Goal: Task Accomplishment & Management: Manage account settings

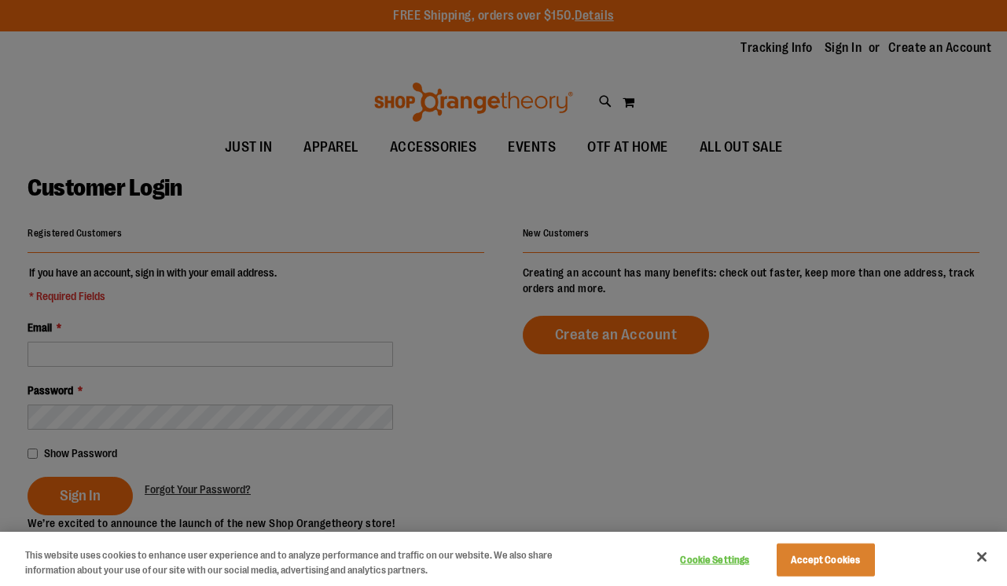
click at [213, 318] on div at bounding box center [503, 293] width 1007 height 586
click at [844, 572] on button "Accept Cookies" at bounding box center [825, 560] width 98 height 33
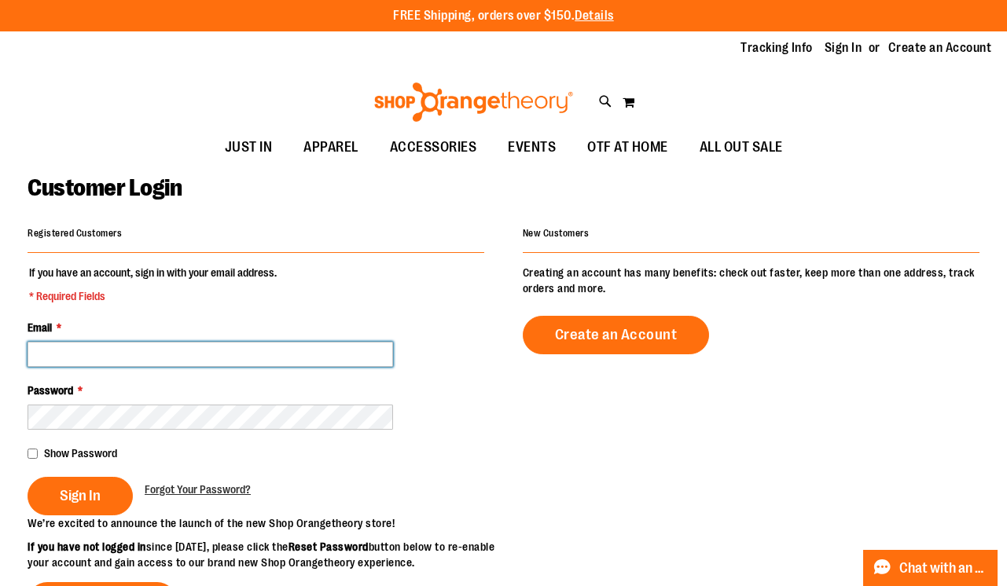
click at [311, 347] on input "Email *" at bounding box center [210, 354] width 365 height 25
type input "**********"
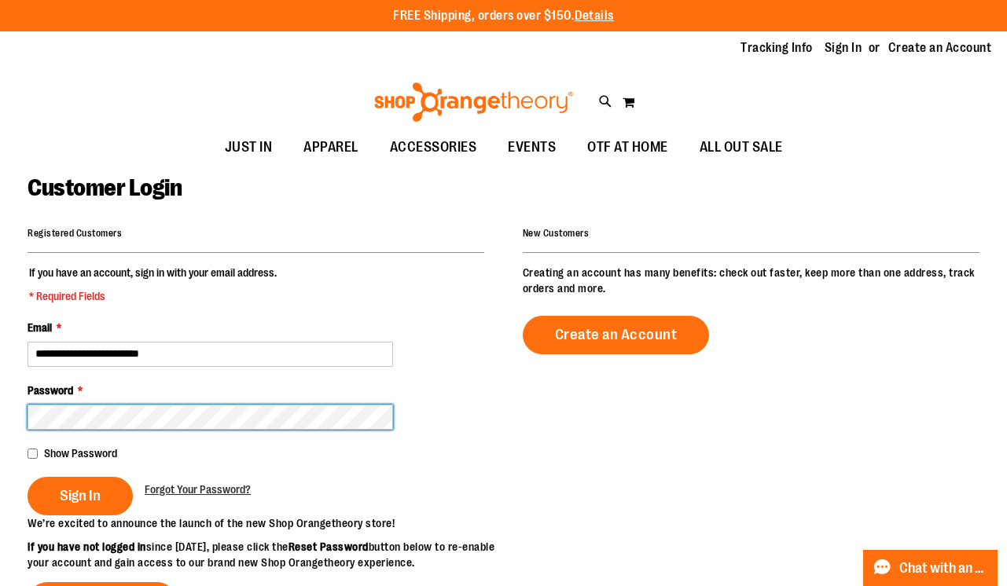
click at [28, 477] on button "Sign In" at bounding box center [80, 496] width 105 height 39
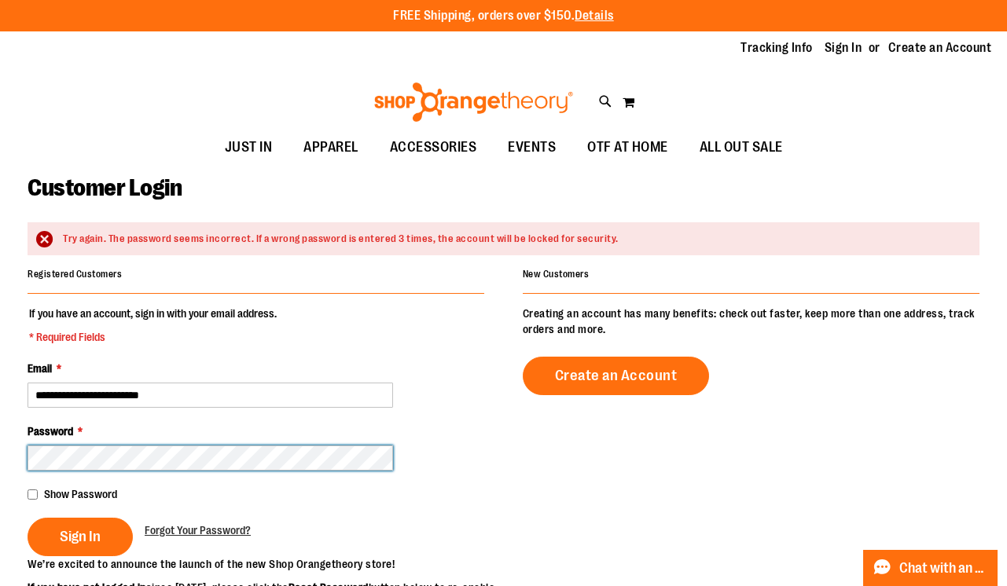
click at [28, 518] on button "Sign In" at bounding box center [80, 537] width 105 height 39
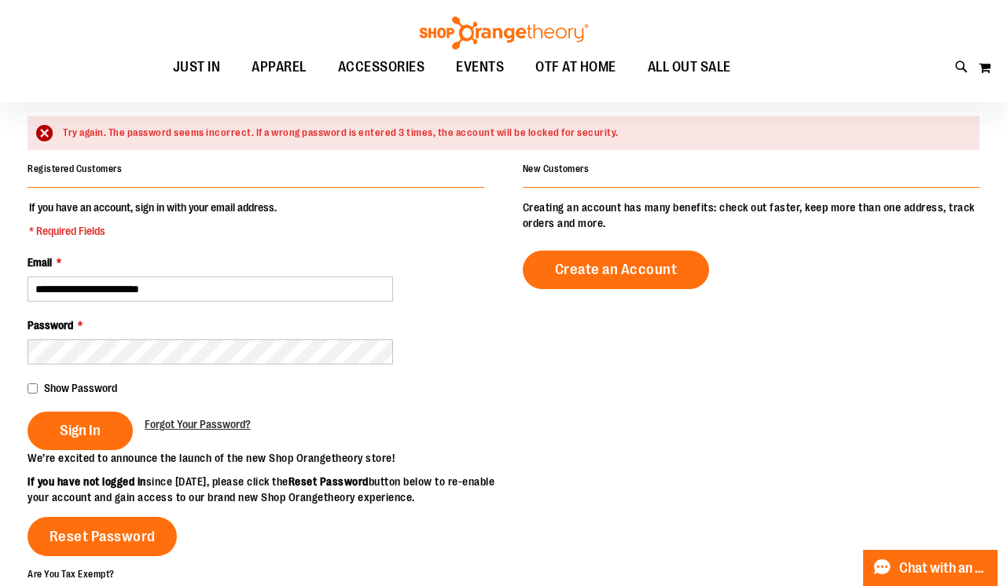
scroll to position [108, 0]
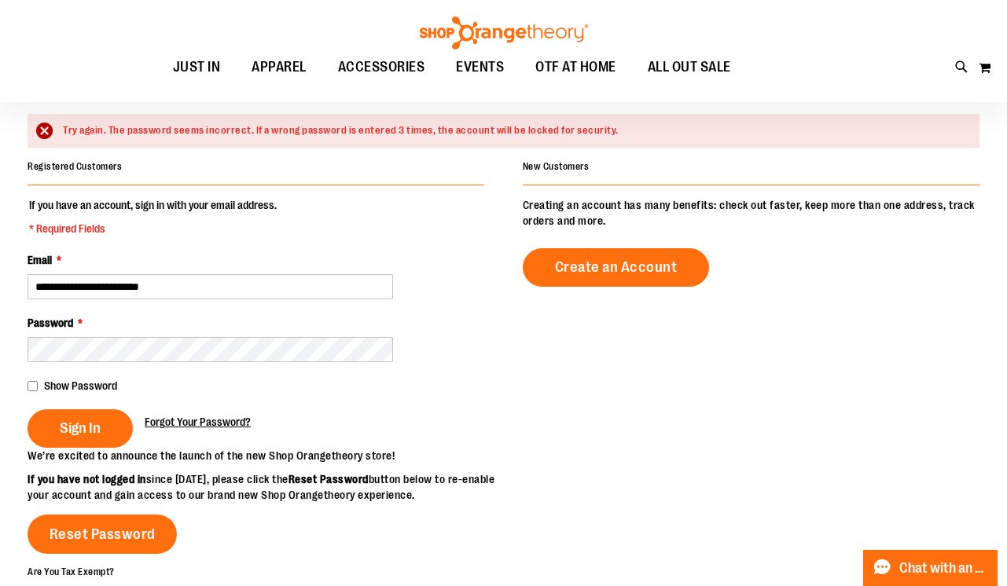
click at [233, 423] on span "Forgot Your Password?" at bounding box center [198, 422] width 106 height 13
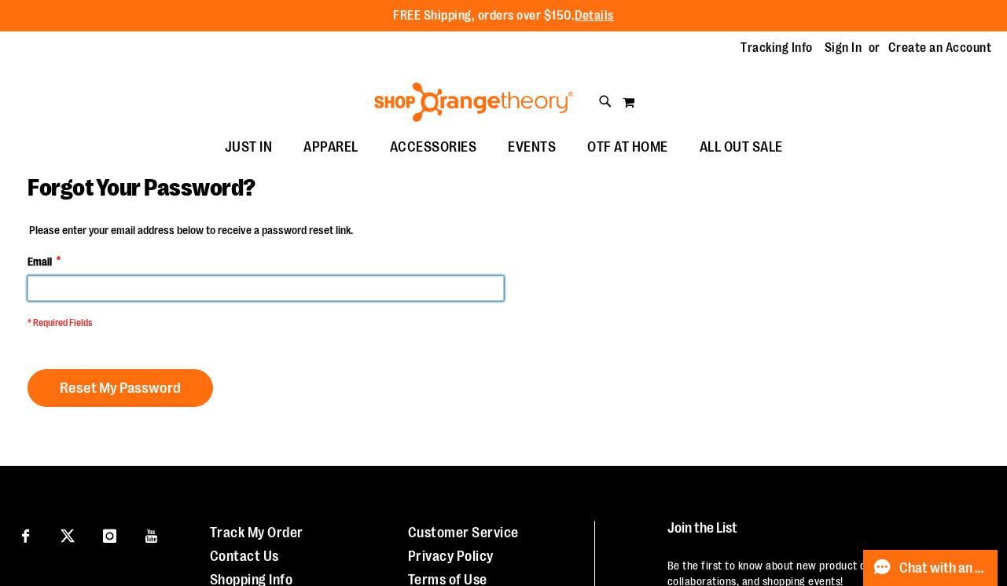
click at [244, 287] on input "Email *" at bounding box center [266, 288] width 476 height 25
type input "**********"
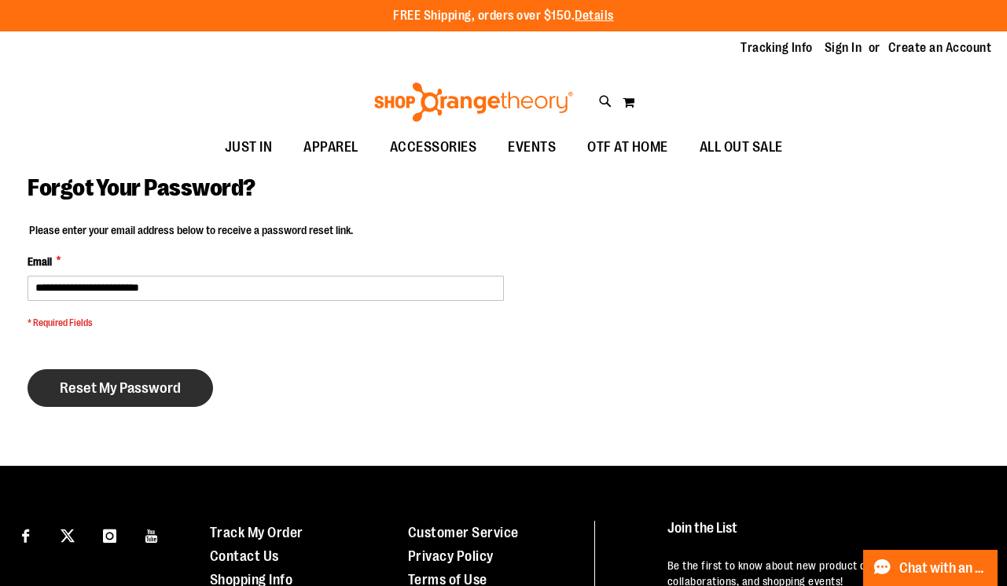
click at [174, 383] on span "Reset My Password" at bounding box center [120, 388] width 121 height 17
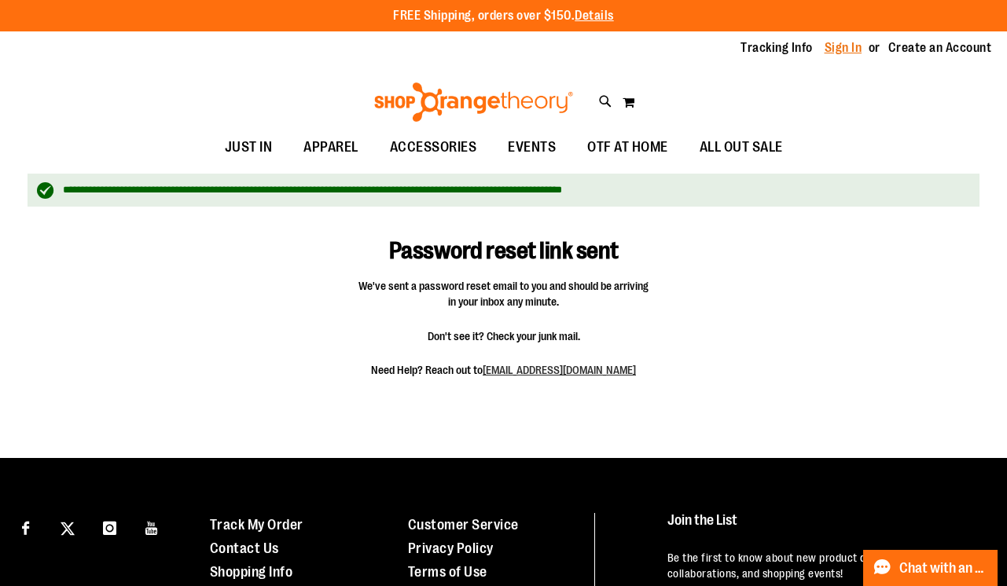
click at [829, 48] on link "Sign In" at bounding box center [843, 47] width 38 height 17
